Goal: Navigation & Orientation: Find specific page/section

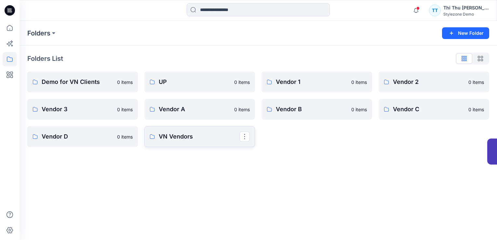
click at [186, 132] on p "VN Vendors" at bounding box center [199, 136] width 81 height 9
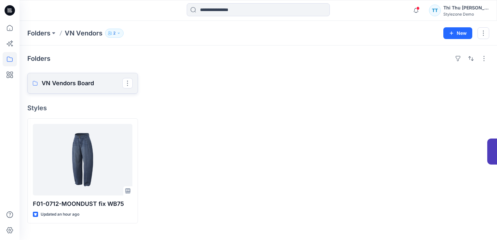
click at [89, 85] on p "VN Vendors Board" at bounding box center [82, 83] width 81 height 9
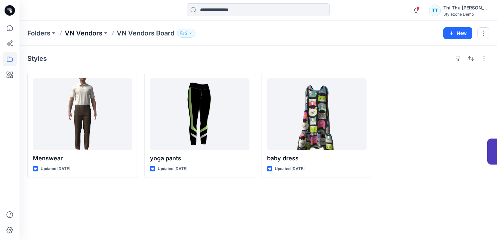
click at [82, 32] on p "VN Vendors" at bounding box center [84, 33] width 38 height 9
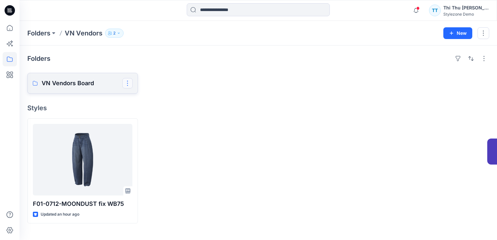
click at [128, 85] on button "button" at bounding box center [127, 83] width 10 height 10
drag, startPoint x: 269, startPoint y: 154, endPoint x: 190, endPoint y: 176, distance: 82.3
click at [269, 154] on div at bounding box center [316, 170] width 111 height 105
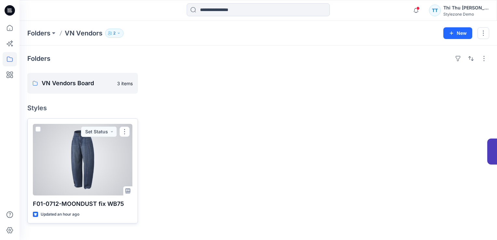
click at [92, 177] on div at bounding box center [82, 160] width 99 height 72
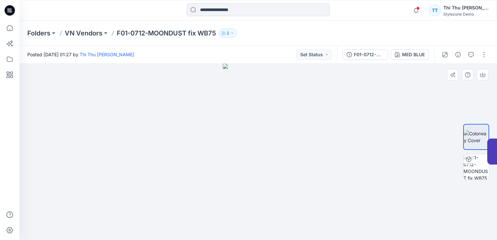
drag, startPoint x: 230, startPoint y: 157, endPoint x: 228, endPoint y: 154, distance: 3.5
click at [218, 157] on div at bounding box center [258, 152] width 477 height 176
drag, startPoint x: 264, startPoint y: 157, endPoint x: 246, endPoint y: 160, distance: 18.2
click at [191, 167] on div at bounding box center [258, 152] width 477 height 176
click at [169, 34] on p "F01-0712-MOONDUST fix WB75" at bounding box center [166, 33] width 99 height 9
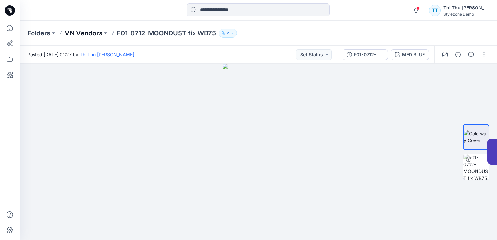
click at [86, 34] on p "VN Vendors" at bounding box center [84, 33] width 38 height 9
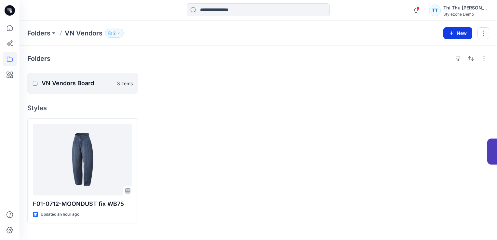
click at [455, 36] on button "New" at bounding box center [457, 33] width 29 height 12
click at [336, 157] on div at bounding box center [316, 170] width 111 height 105
